Goal: Task Accomplishment & Management: Complete application form

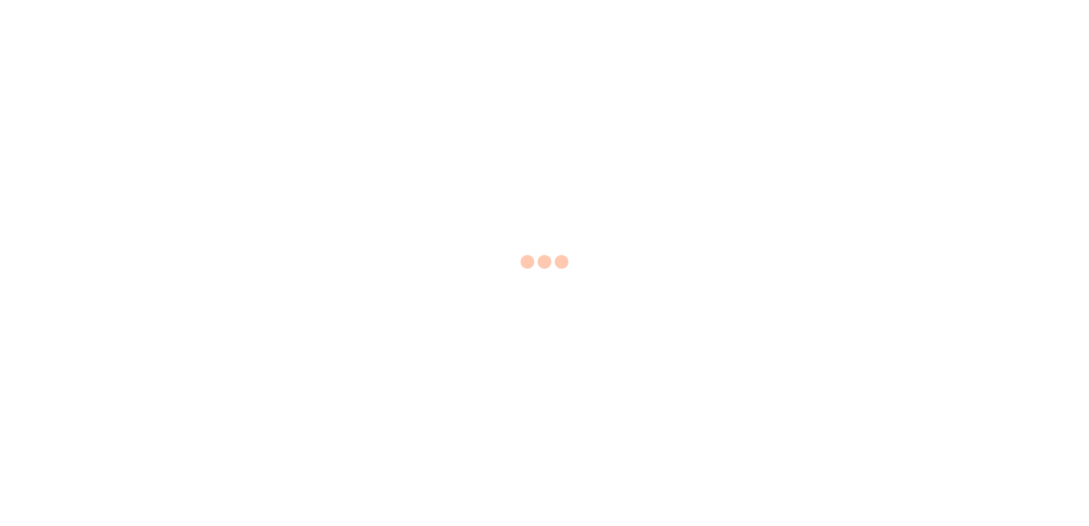
select select "EA"
select select "USD"
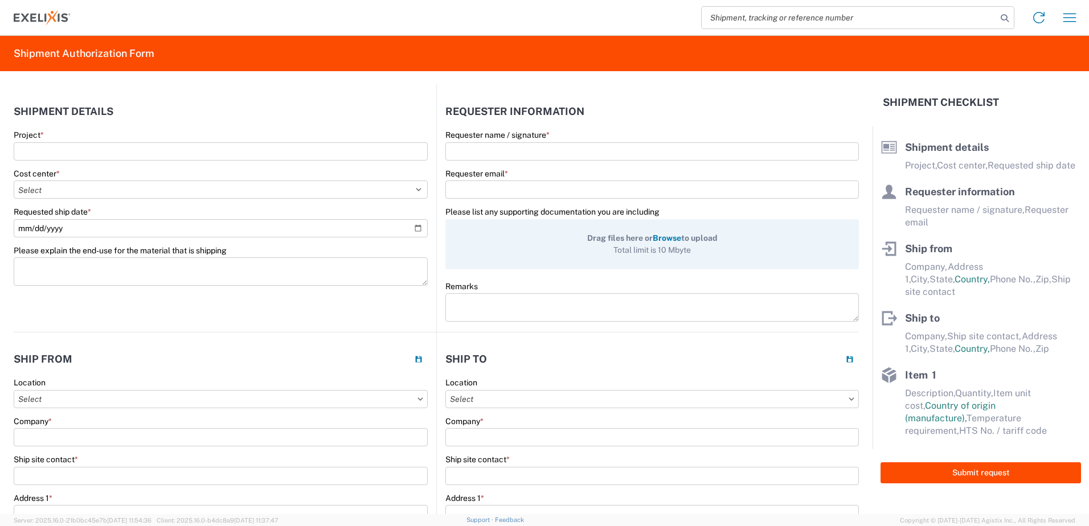
click at [663, 239] on span "Browse" at bounding box center [667, 238] width 28 height 9
click at [0, 0] on input "Drag files here or Browse to upload Total limit is 10 Mbyte" at bounding box center [0, 0] width 0 height 0
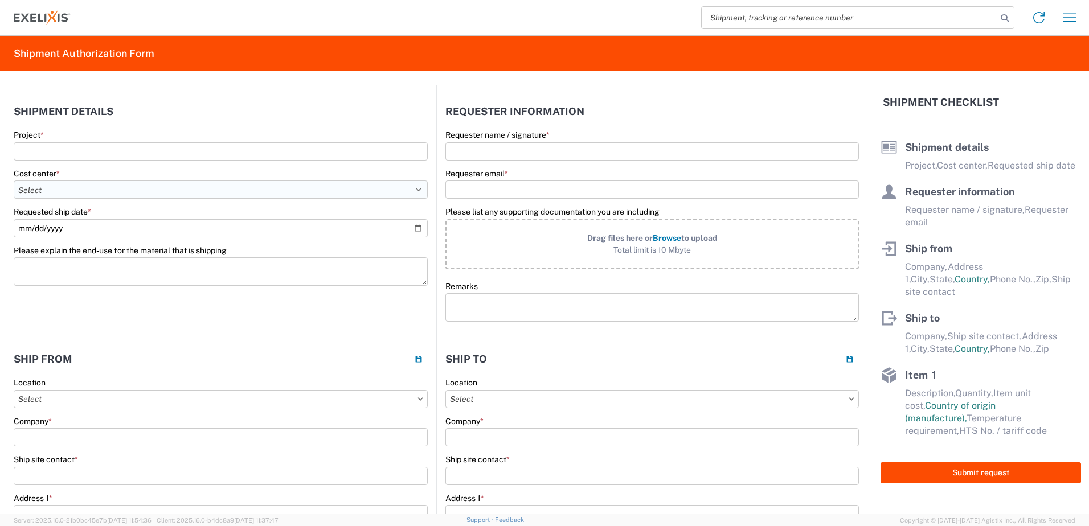
click at [414, 191] on select "Select Accounting 10021 All Bottle 10950 All Carton 10951 Aurigene AURIGENE Bio…" at bounding box center [221, 190] width 414 height 18
